Goal: Information Seeking & Learning: Learn about a topic

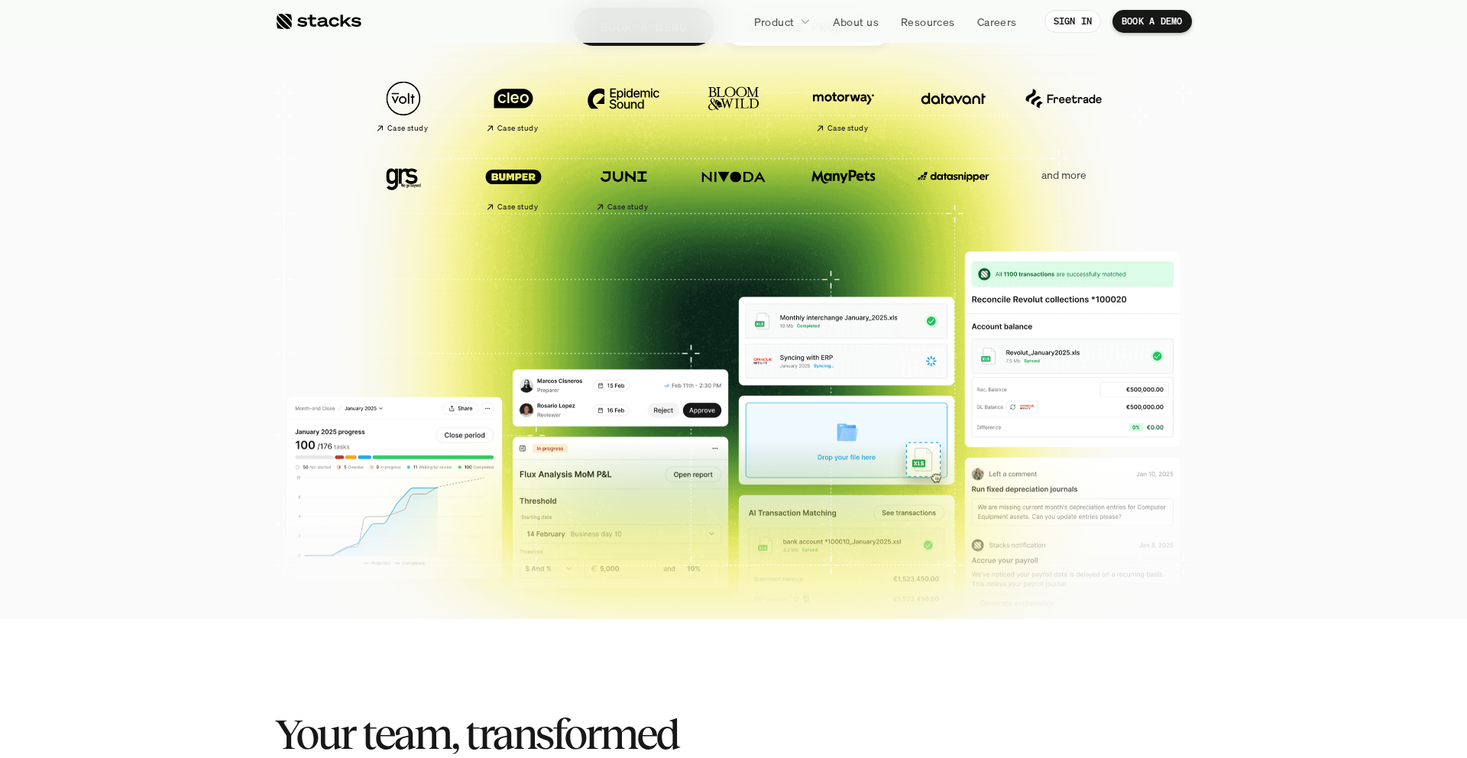
scroll to position [334, 0]
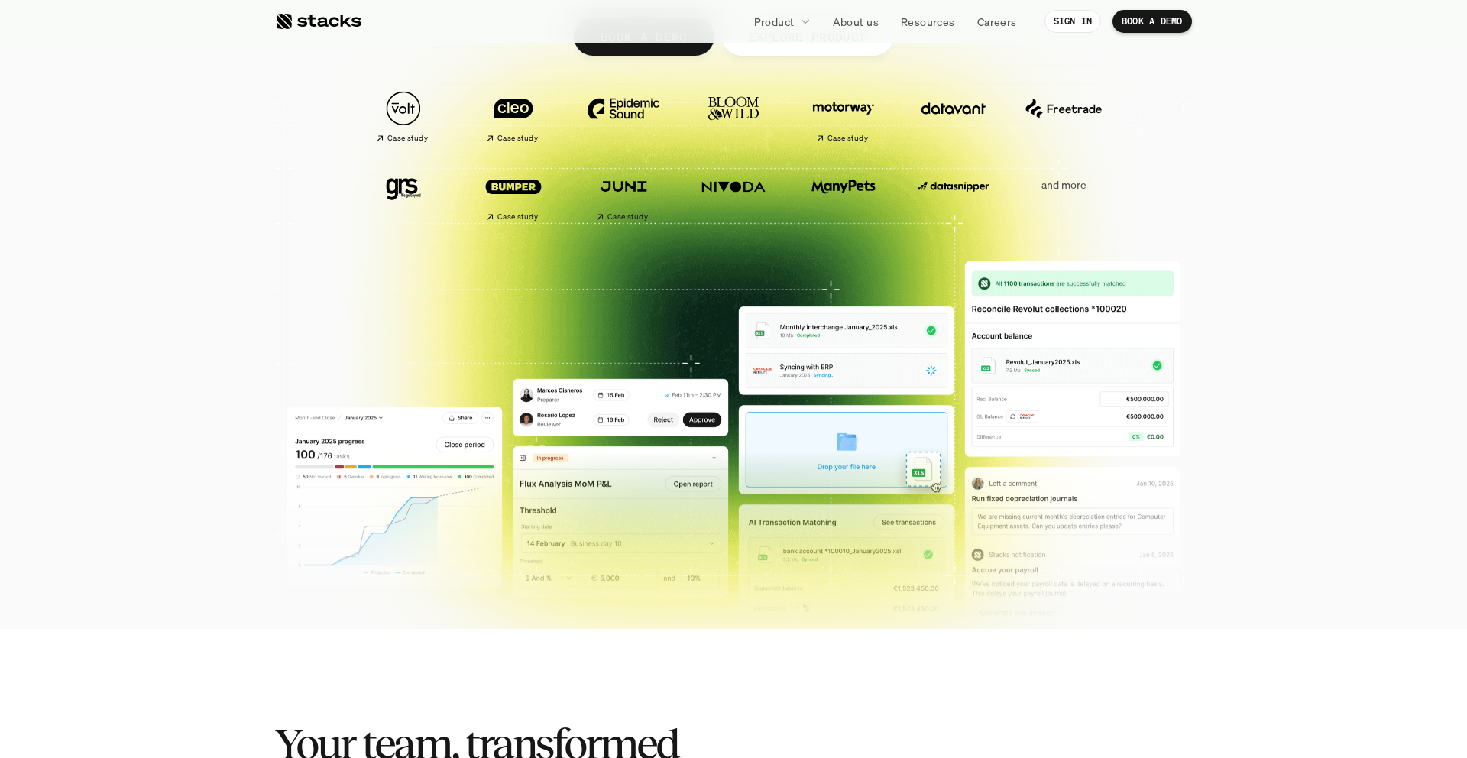
click at [1062, 186] on p "and more" at bounding box center [1063, 185] width 95 height 13
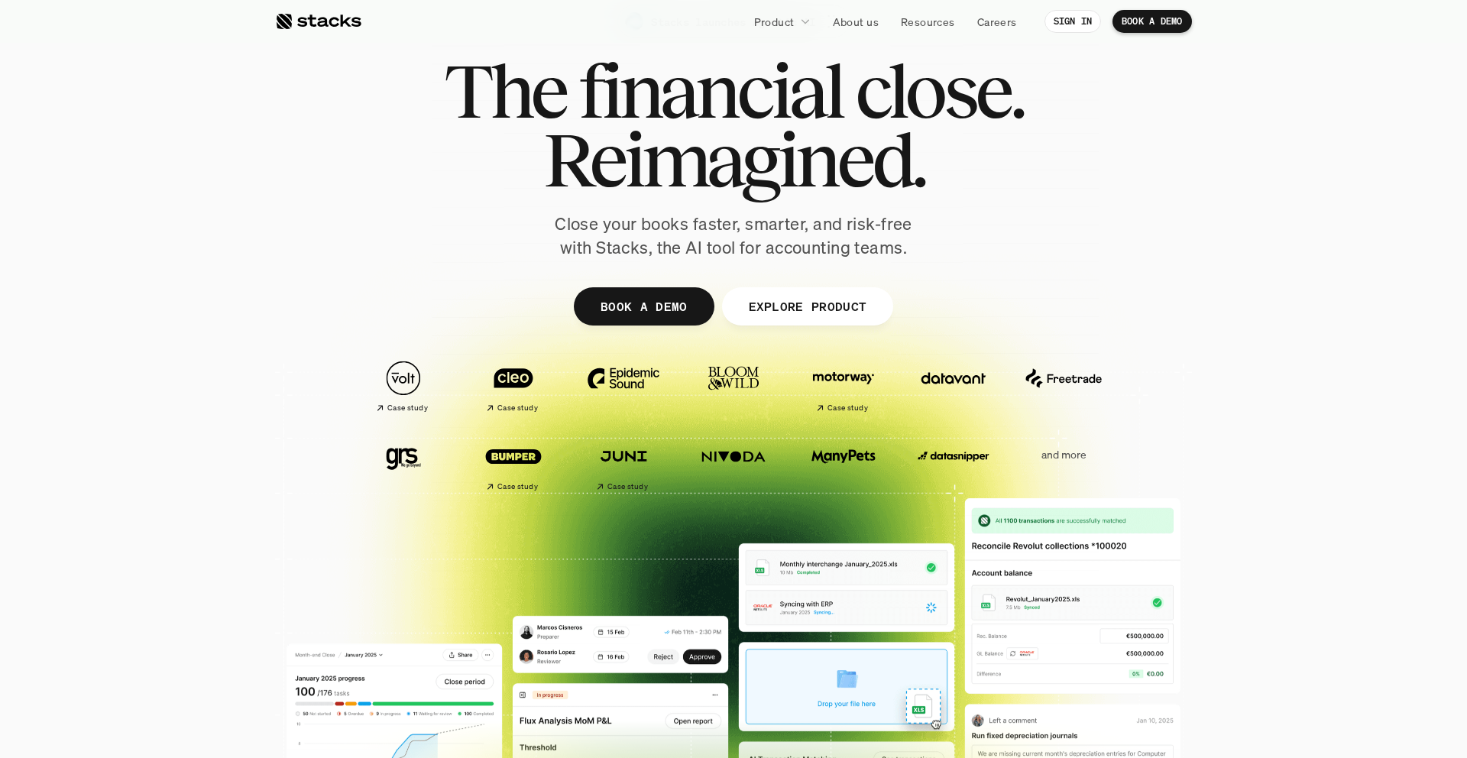
scroll to position [0, 0]
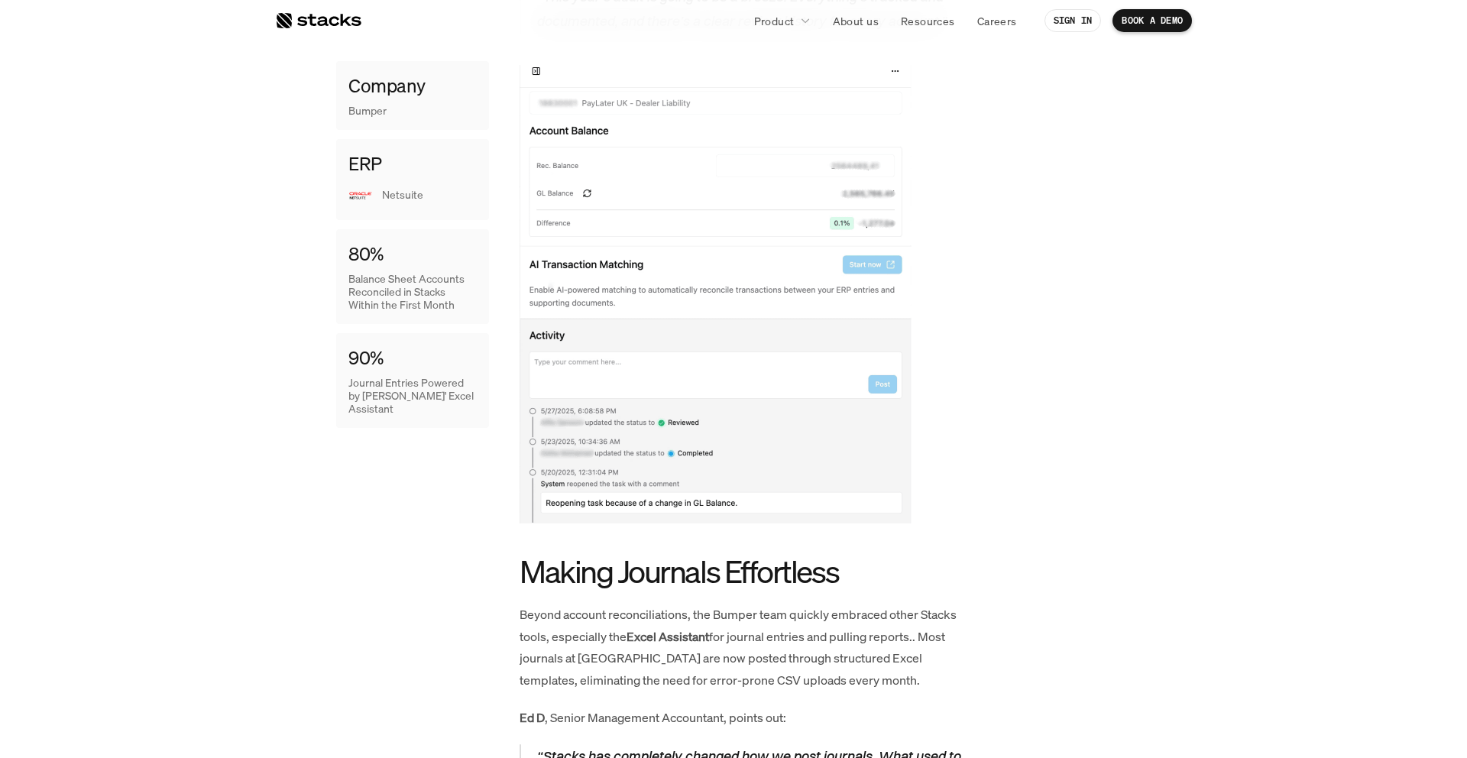
scroll to position [1639, 0]
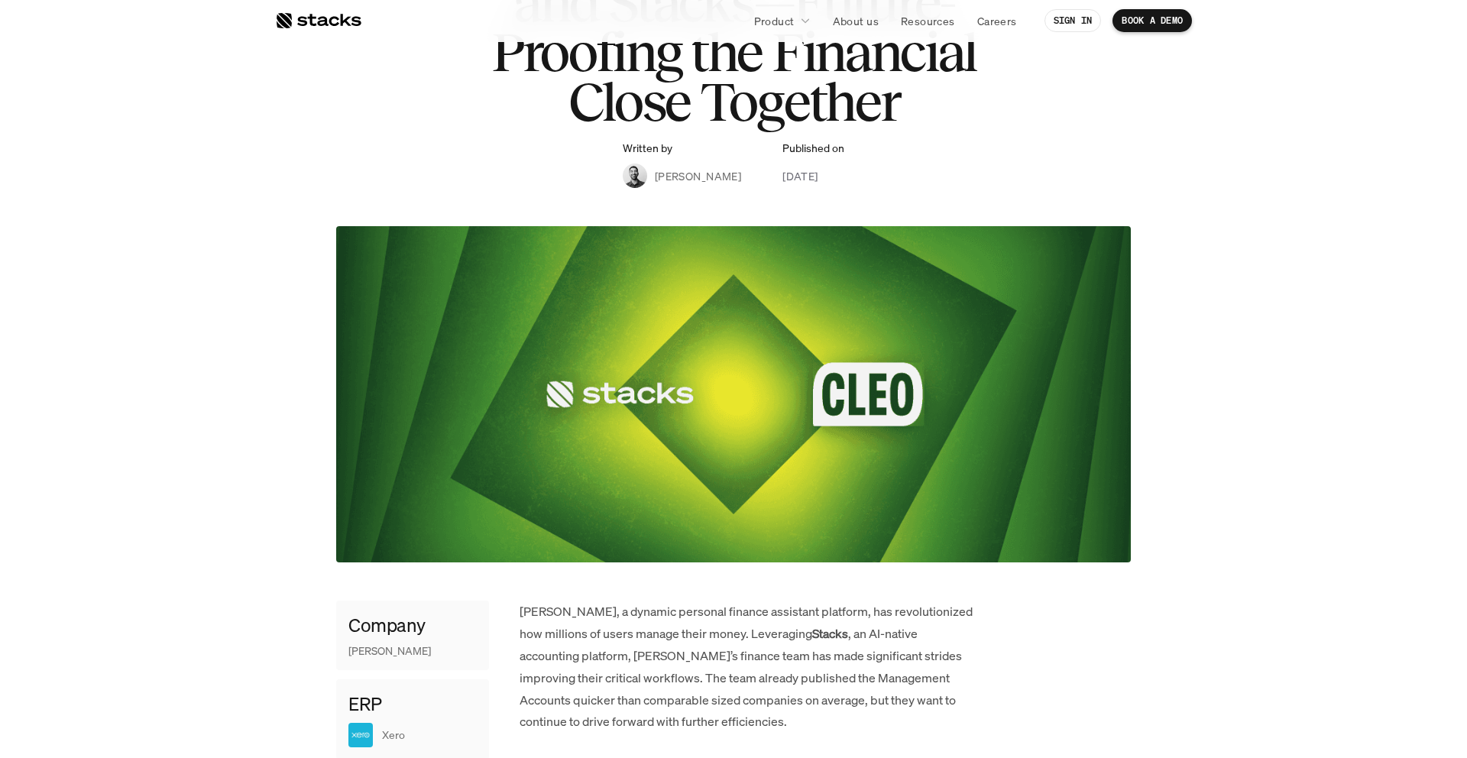
scroll to position [209, 0]
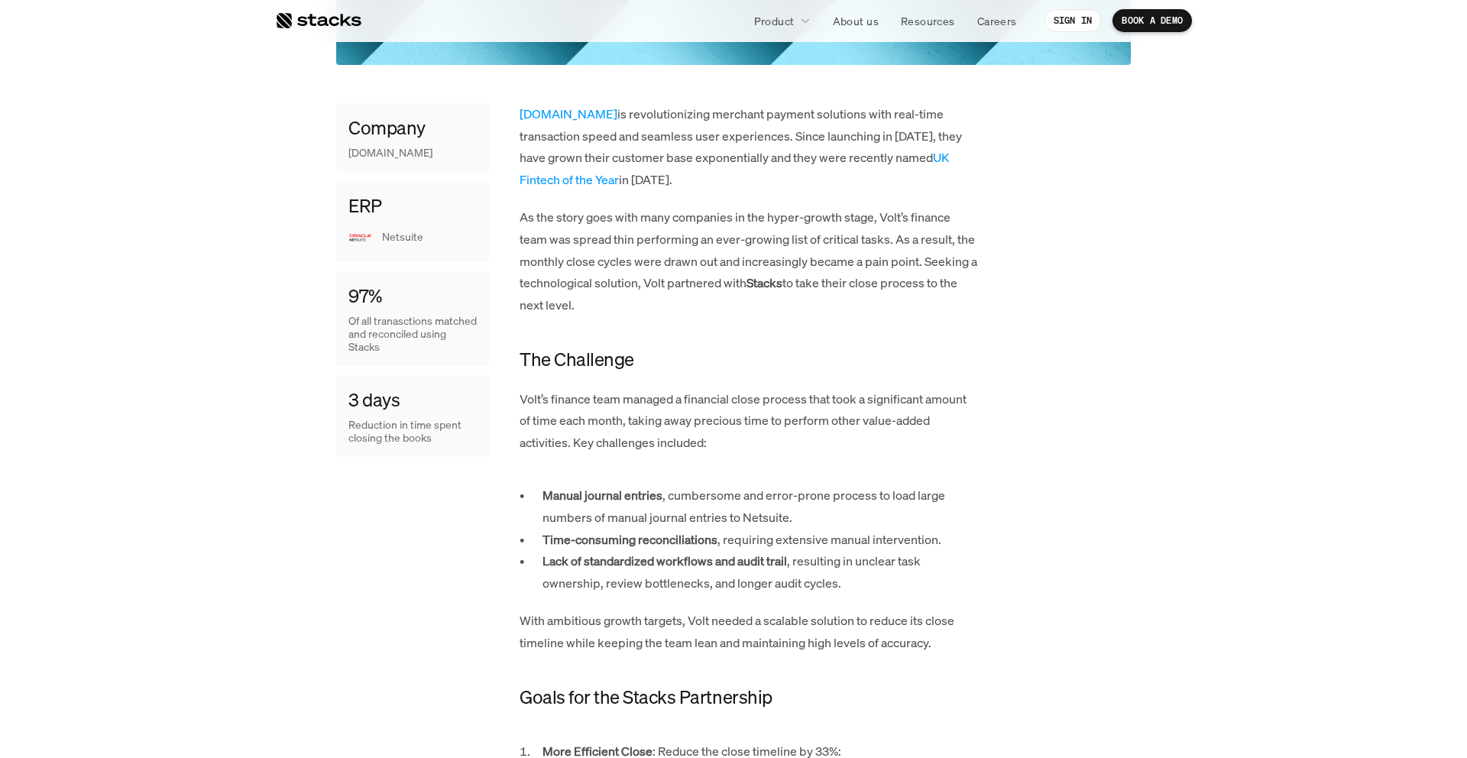
scroll to position [617, 0]
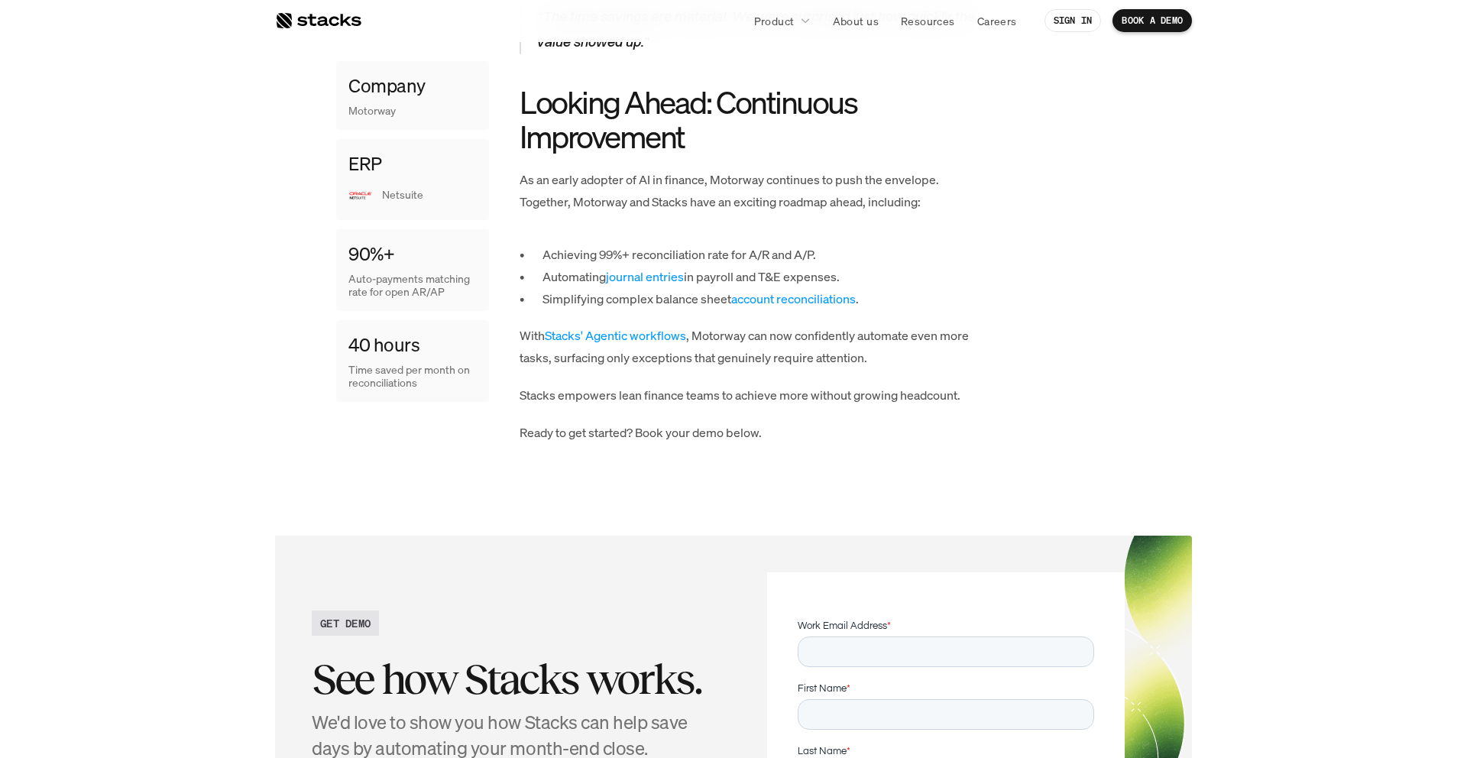
scroll to position [1421, 0]
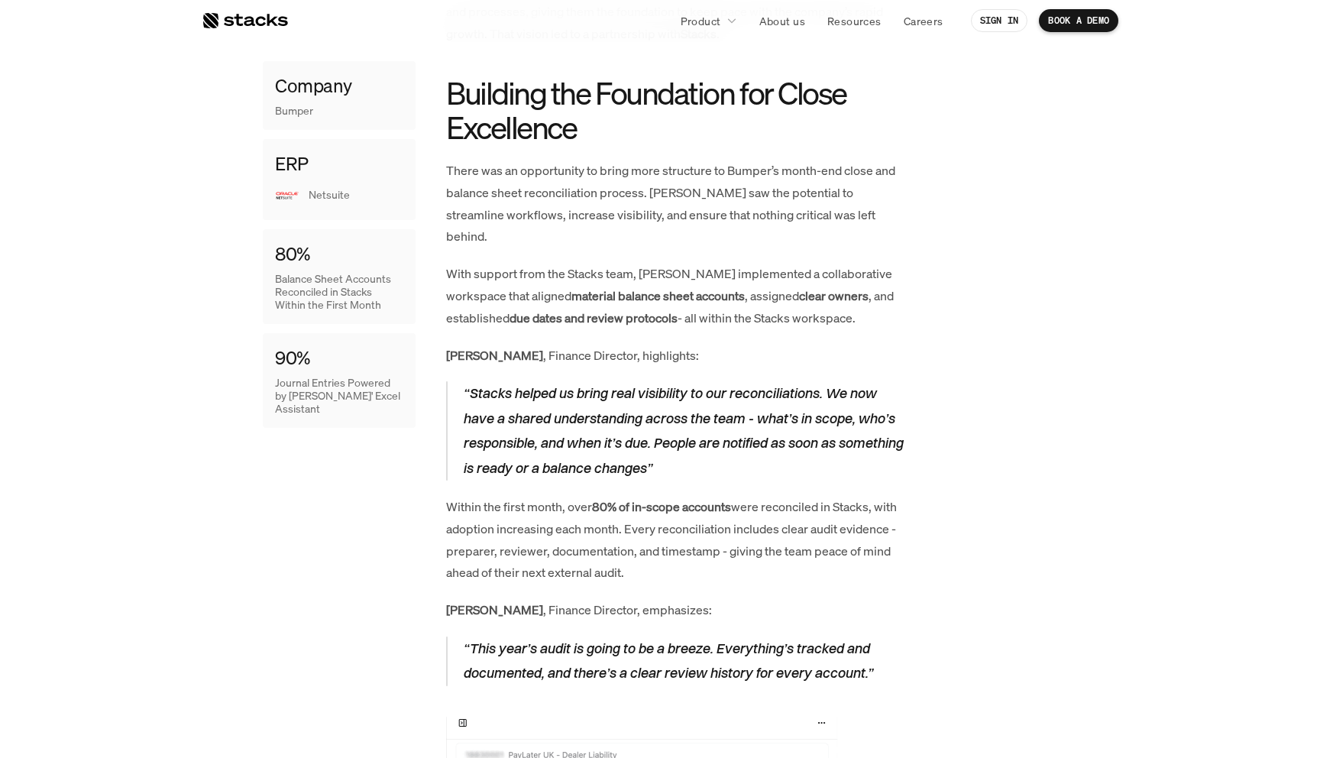
scroll to position [1280, 0]
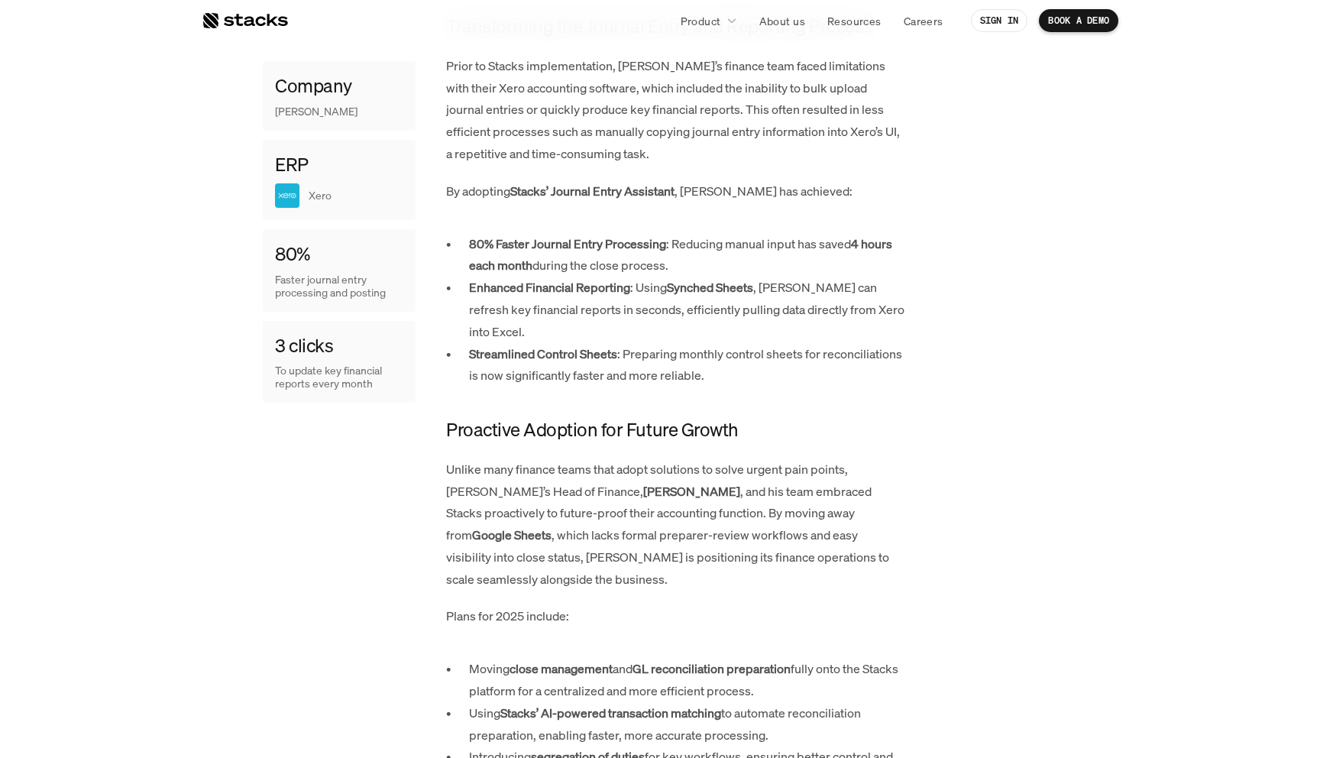
scroll to position [1061, 0]
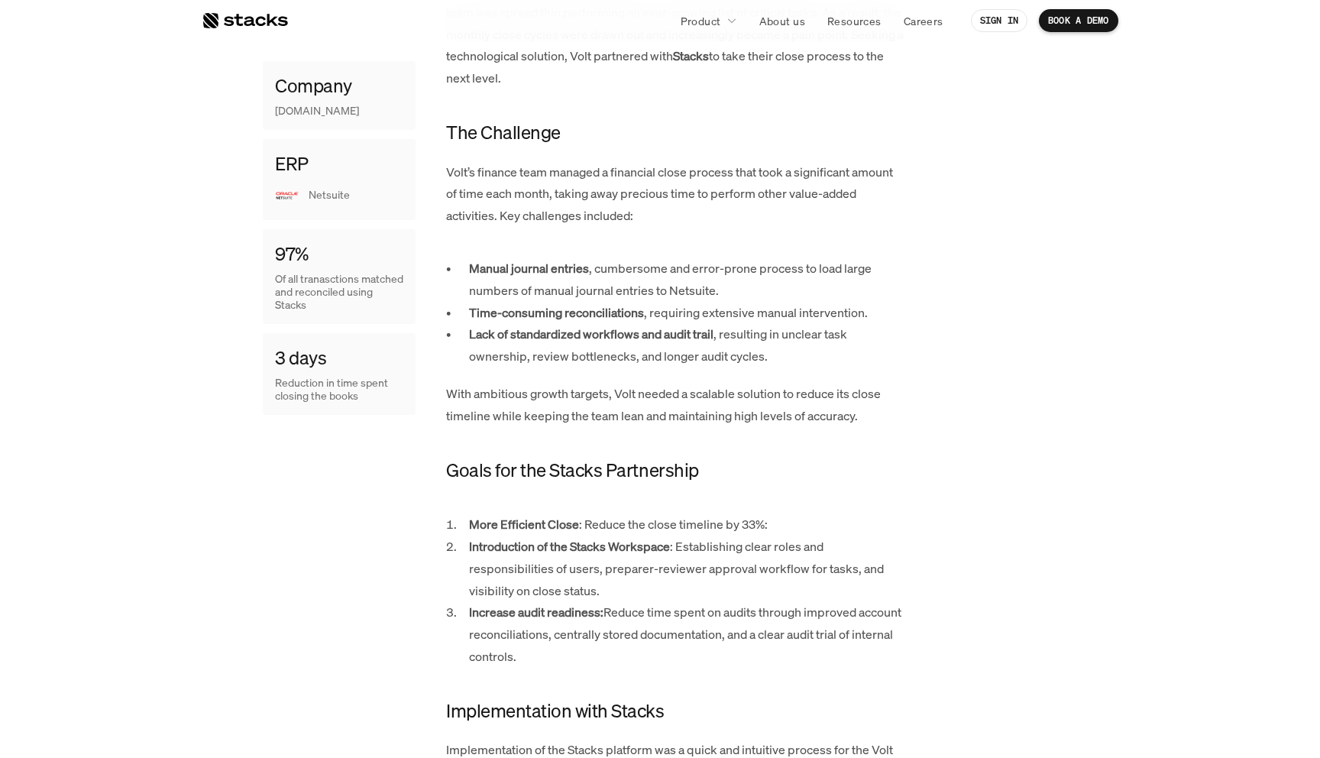
scroll to position [1086, 0]
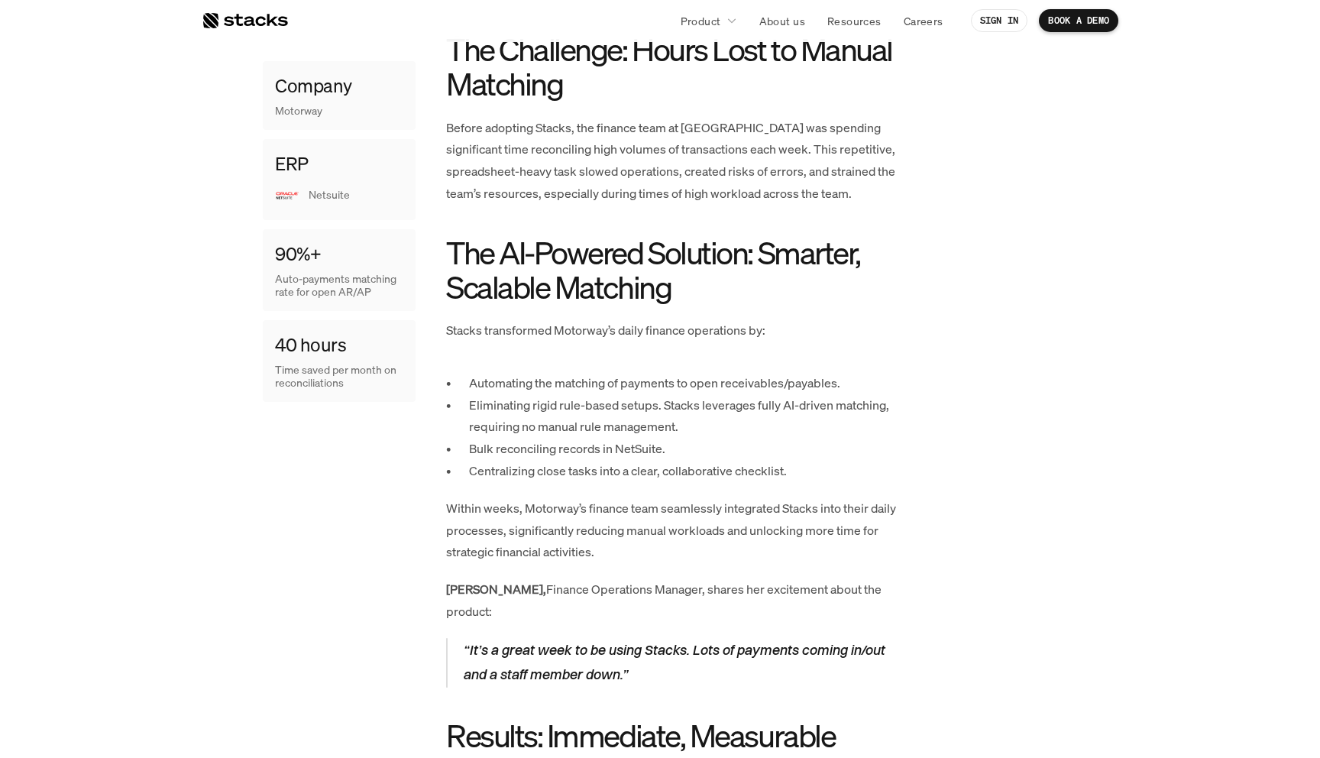
scroll to position [909, 0]
